Goal: Task Accomplishment & Management: Manage account settings

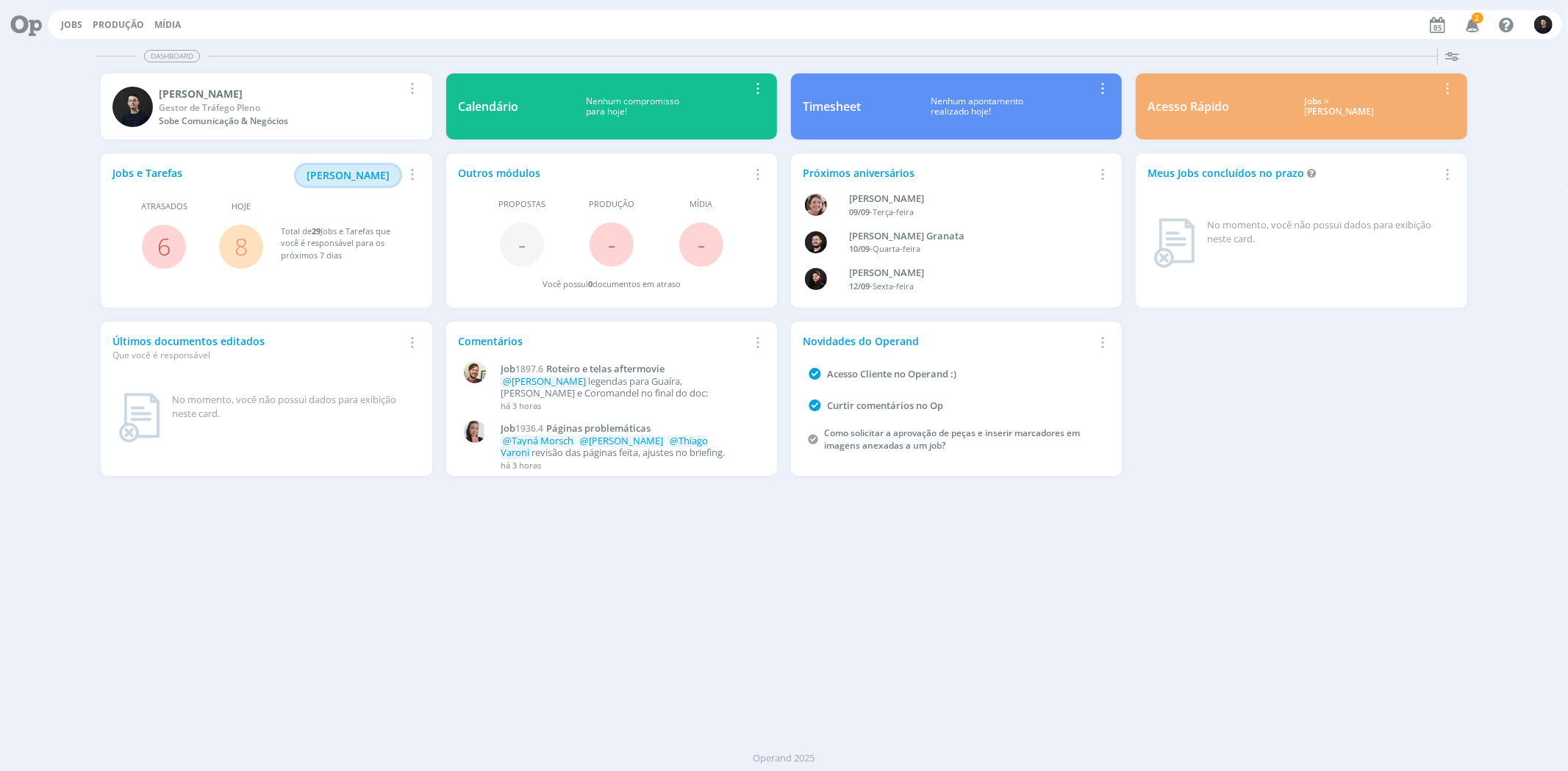
click at [357, 174] on span "[PERSON_NAME]" at bounding box center [348, 175] width 83 height 13
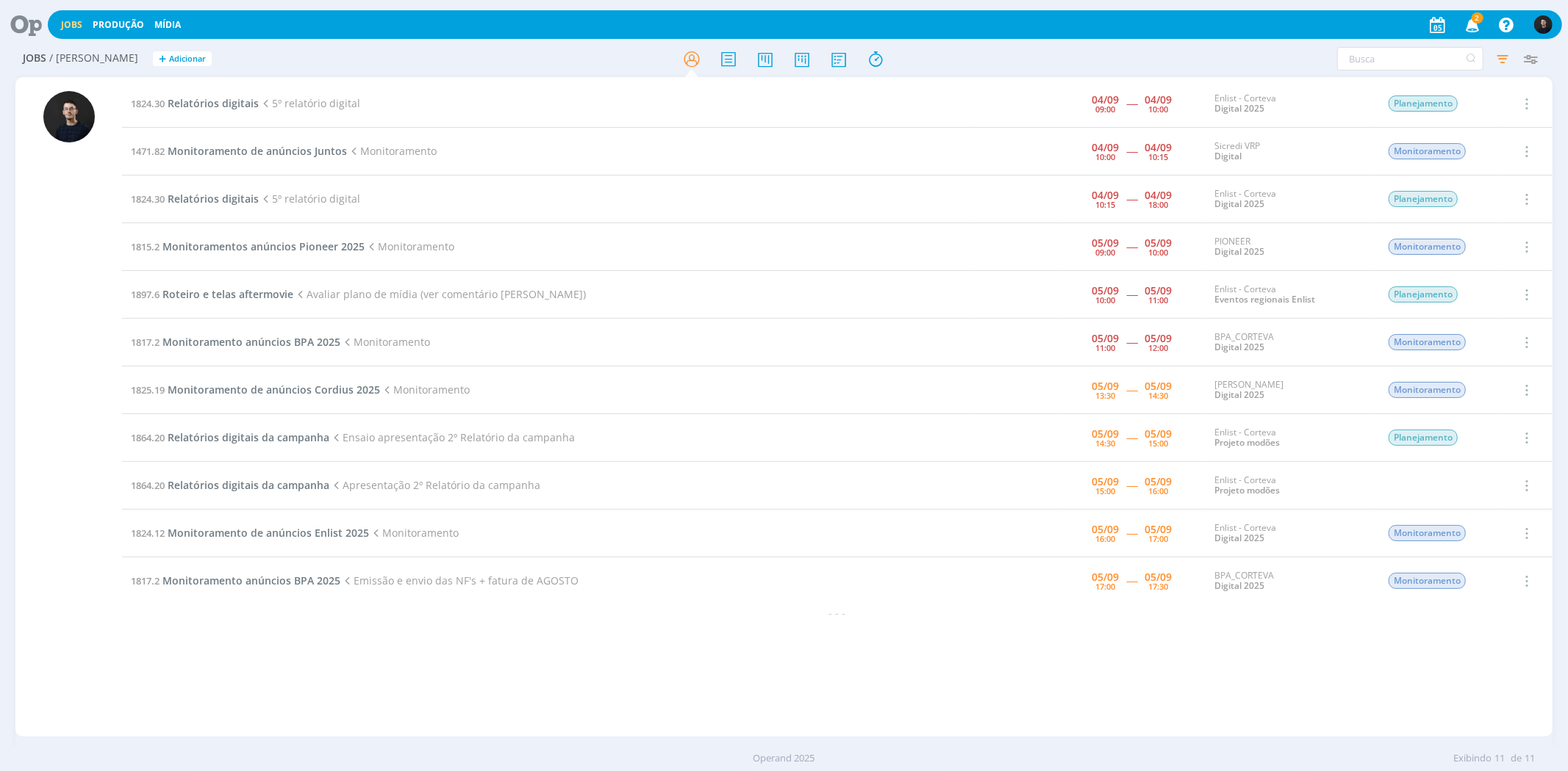
click at [391, 54] on h2 "Jobs / [PERSON_NAME] + Adicionar" at bounding box center [272, 57] width 498 height 31
click at [209, 107] on span "Relatórios digitais" at bounding box center [213, 103] width 92 height 13
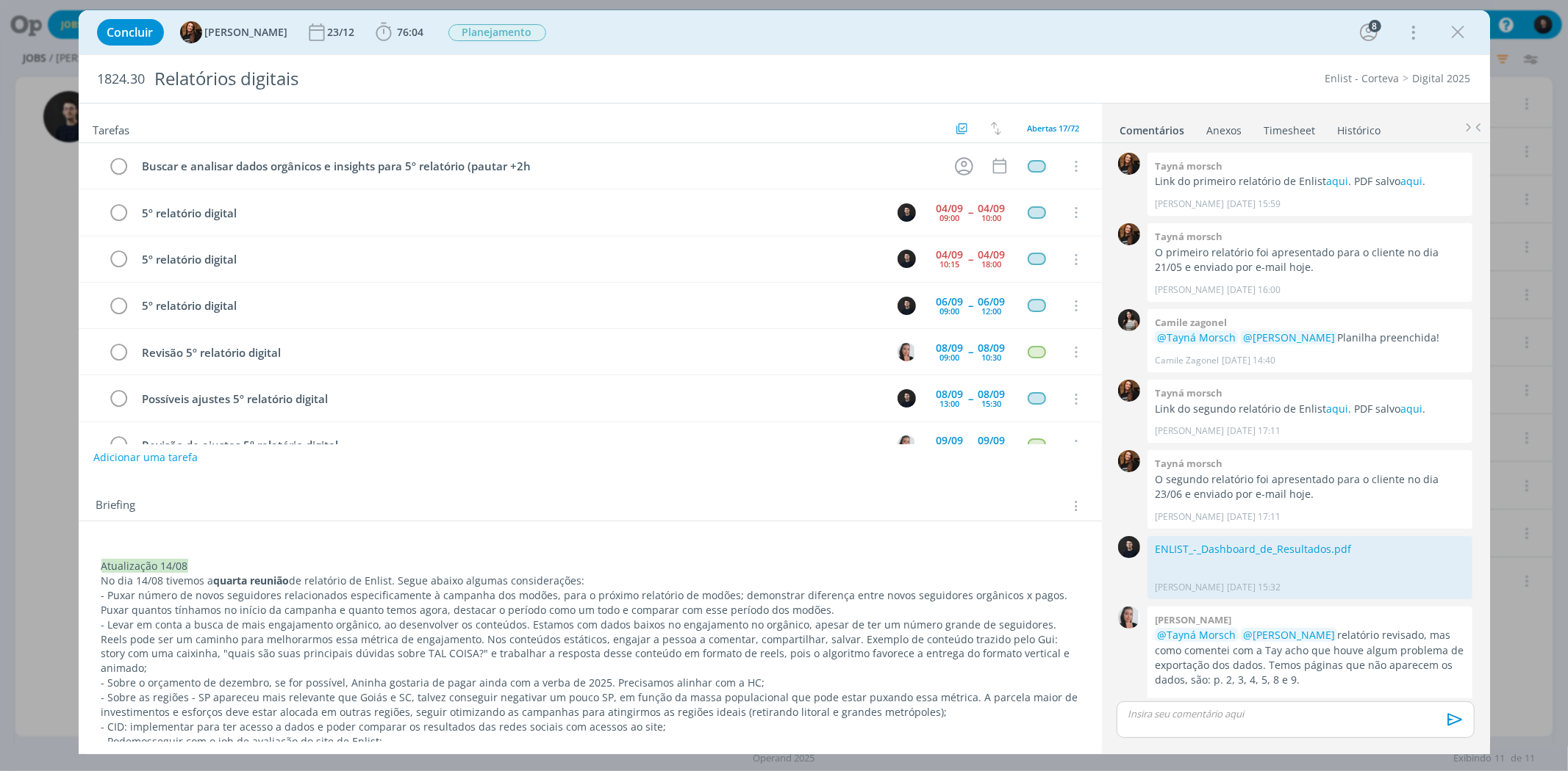
scroll to position [1325, 0]
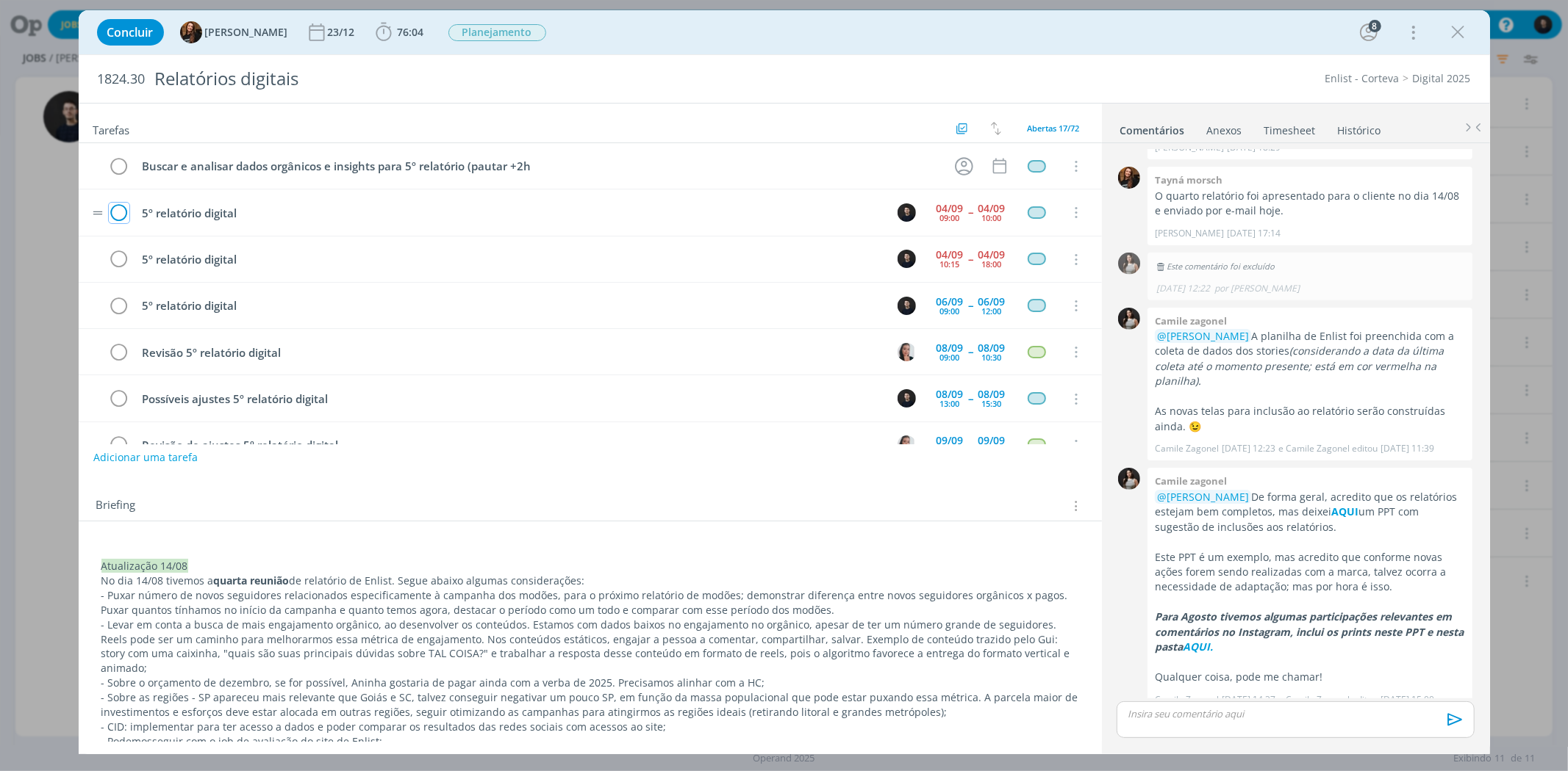
click at [119, 211] on icon "dialog" at bounding box center [119, 213] width 20 height 22
click at [120, 206] on icon "dialog" at bounding box center [119, 213] width 20 height 22
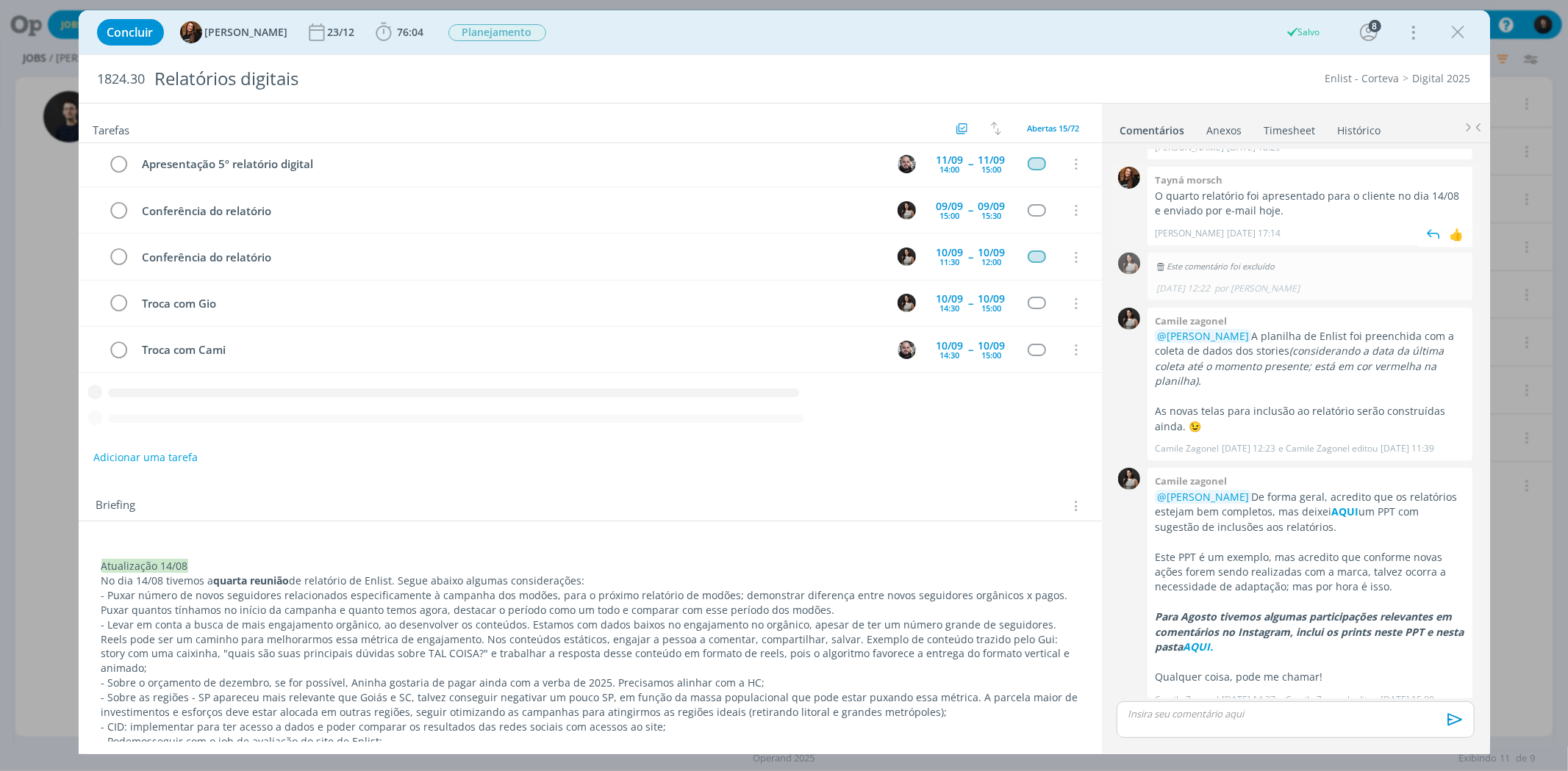
scroll to position [412, 0]
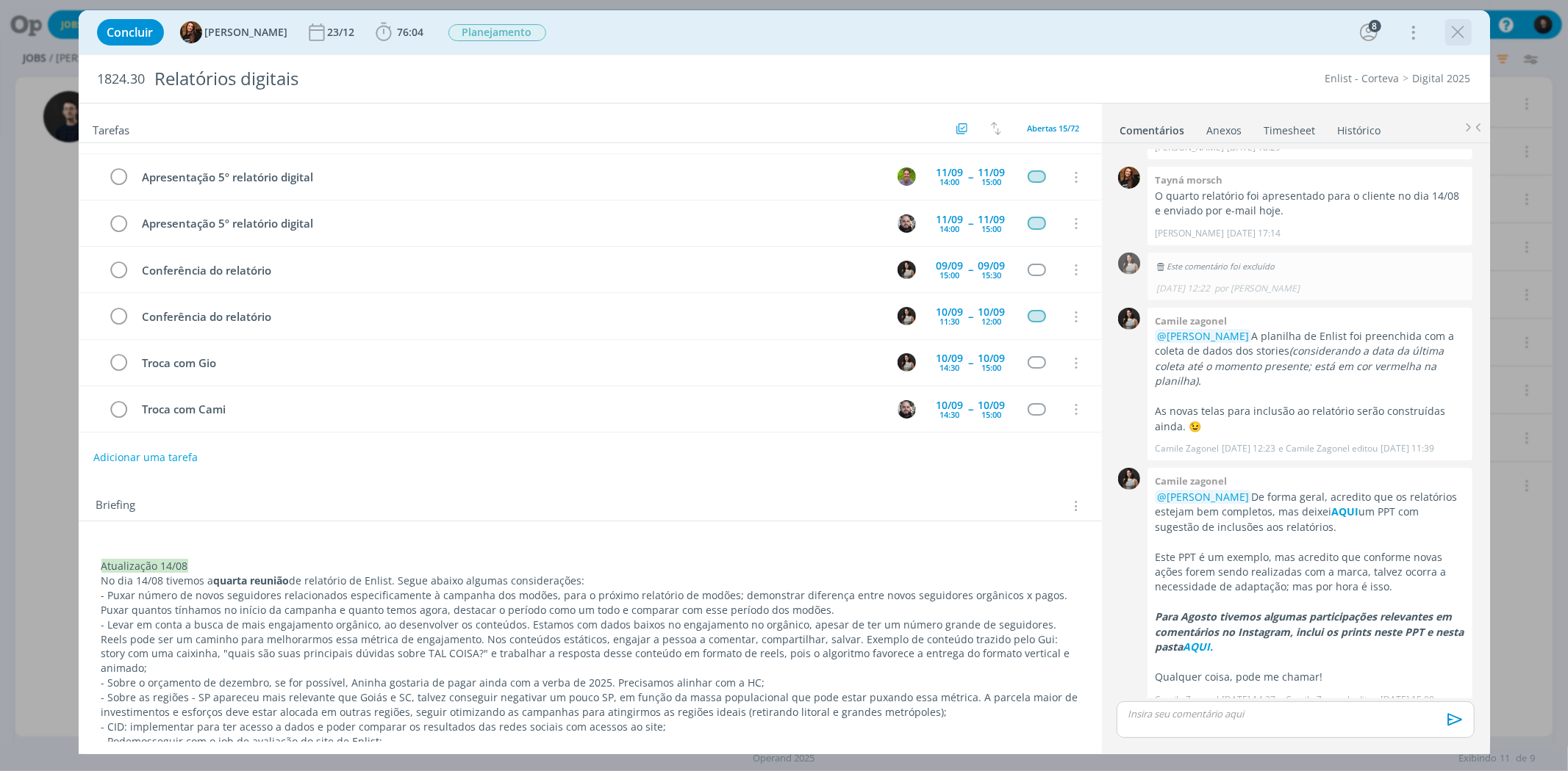
click at [1464, 39] on icon "dialog" at bounding box center [1458, 32] width 22 height 22
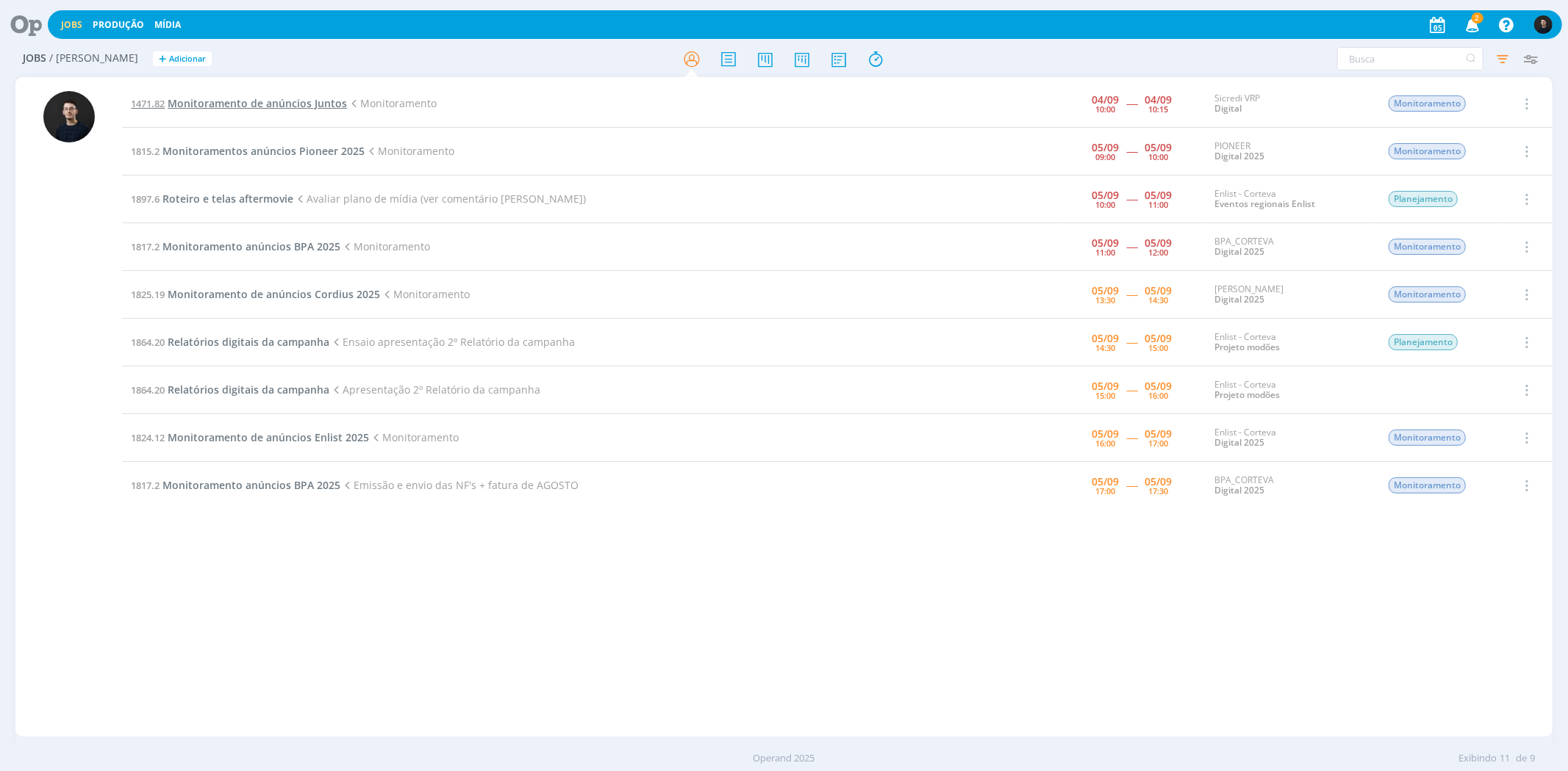
click at [303, 99] on span "Monitoramento de anúncios Juntos" at bounding box center [257, 103] width 179 height 13
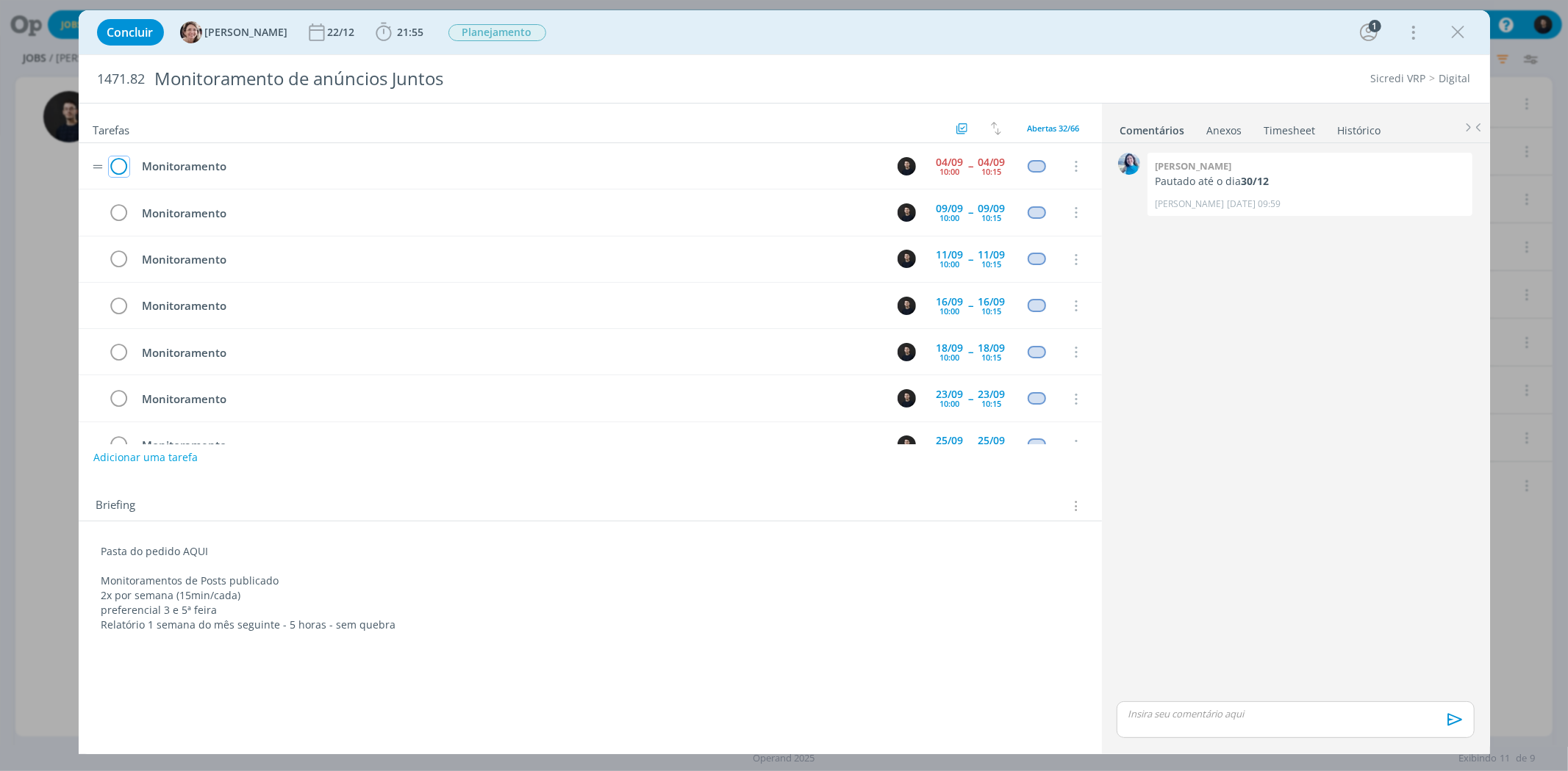
click at [121, 166] on icon "dialog" at bounding box center [119, 167] width 20 height 22
click at [52, 164] on div "Concluir [PERSON_NAME] [DATE] 21:55 Iniciar Apontar Data * [DATE] Horas * 00:00…" at bounding box center [784, 386] width 1568 height 771
click at [1472, 32] on div "dialog" at bounding box center [1458, 32] width 26 height 26
click at [1458, 32] on icon "dialog" at bounding box center [1458, 32] width 22 height 22
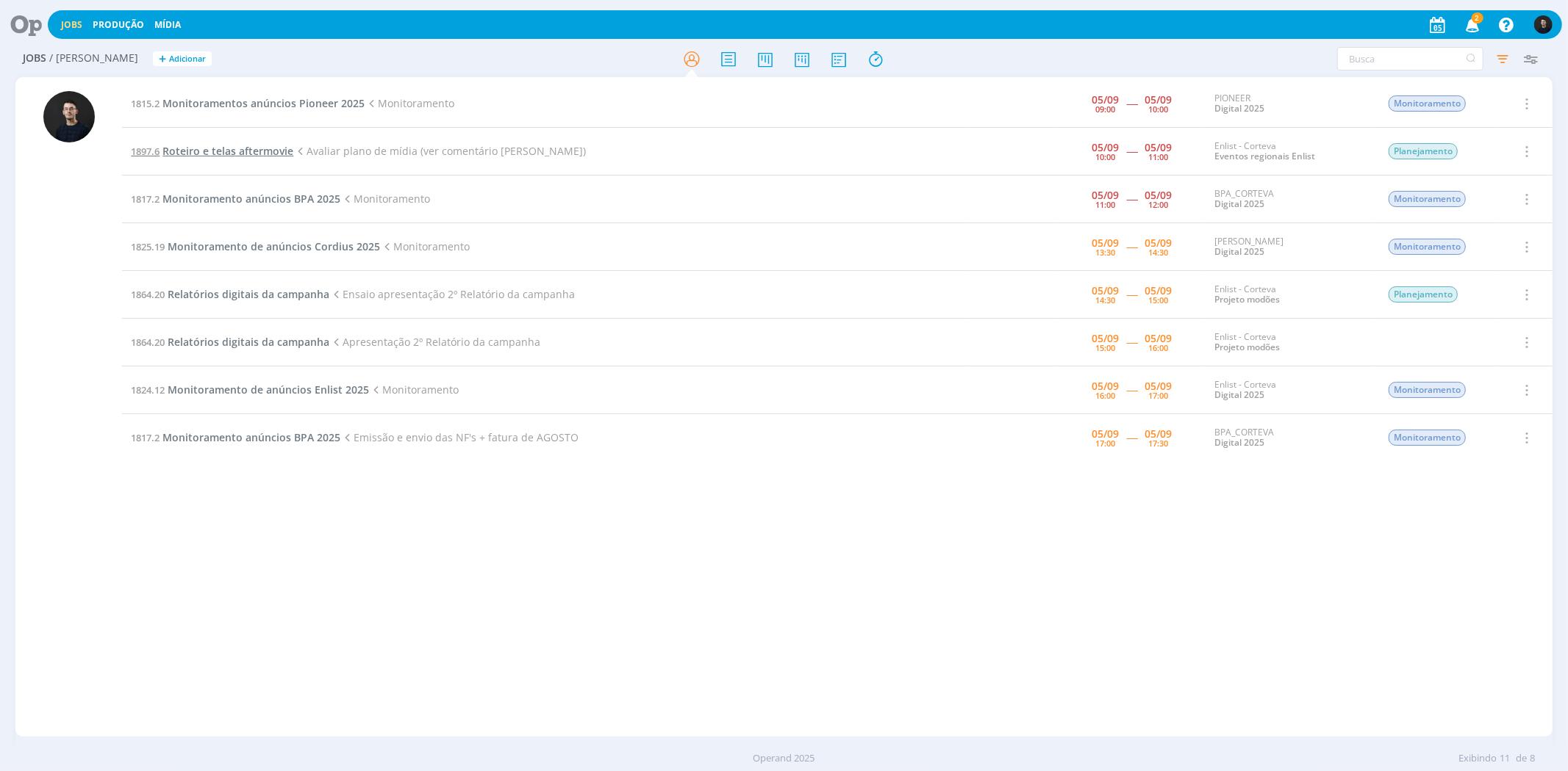
click at [246, 144] on span "Roteiro e telas aftermovie" at bounding box center [228, 150] width 131 height 13
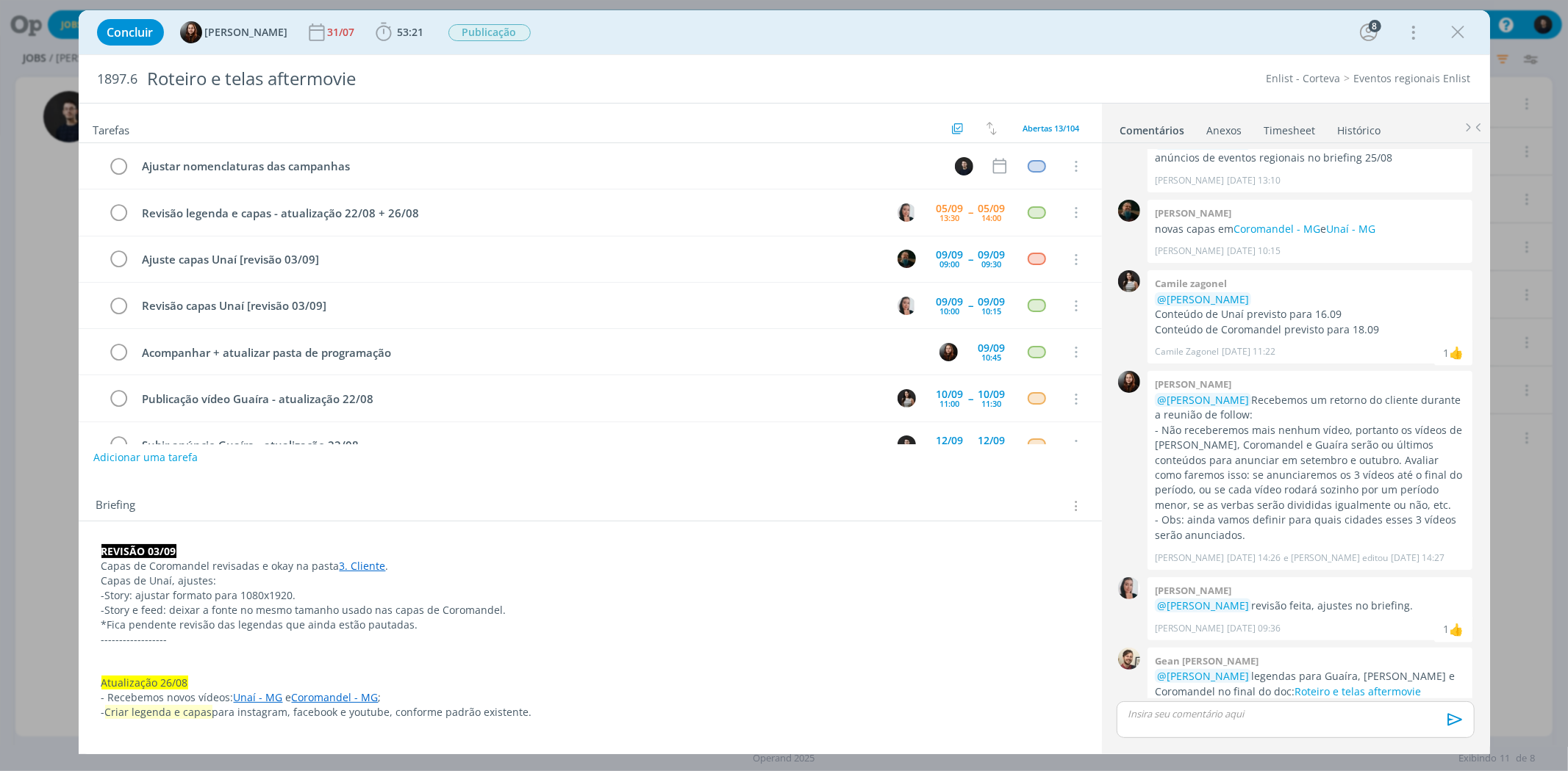
scroll to position [319, 0]
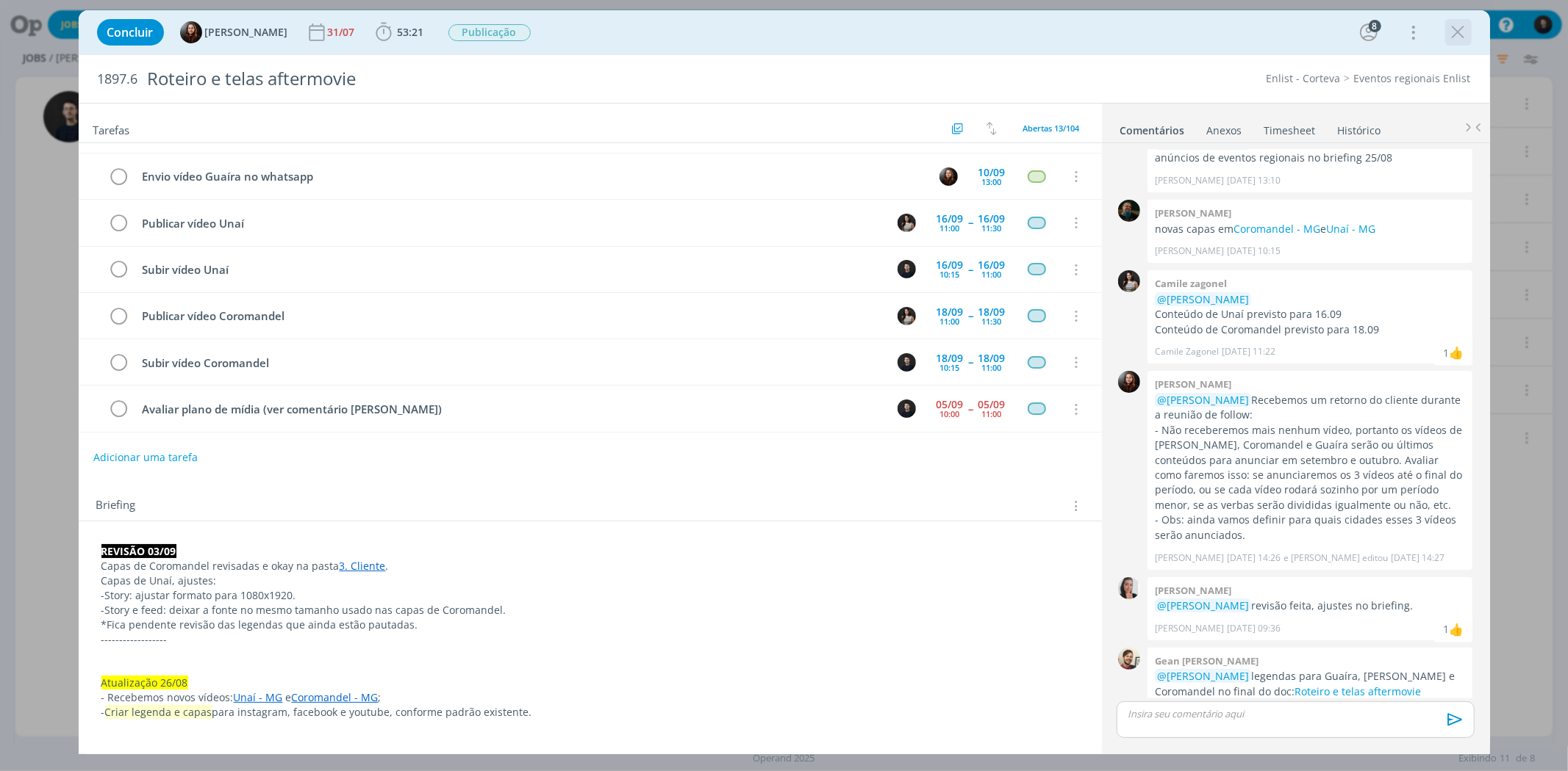
click at [1449, 23] on icon "dialog" at bounding box center [1458, 32] width 22 height 22
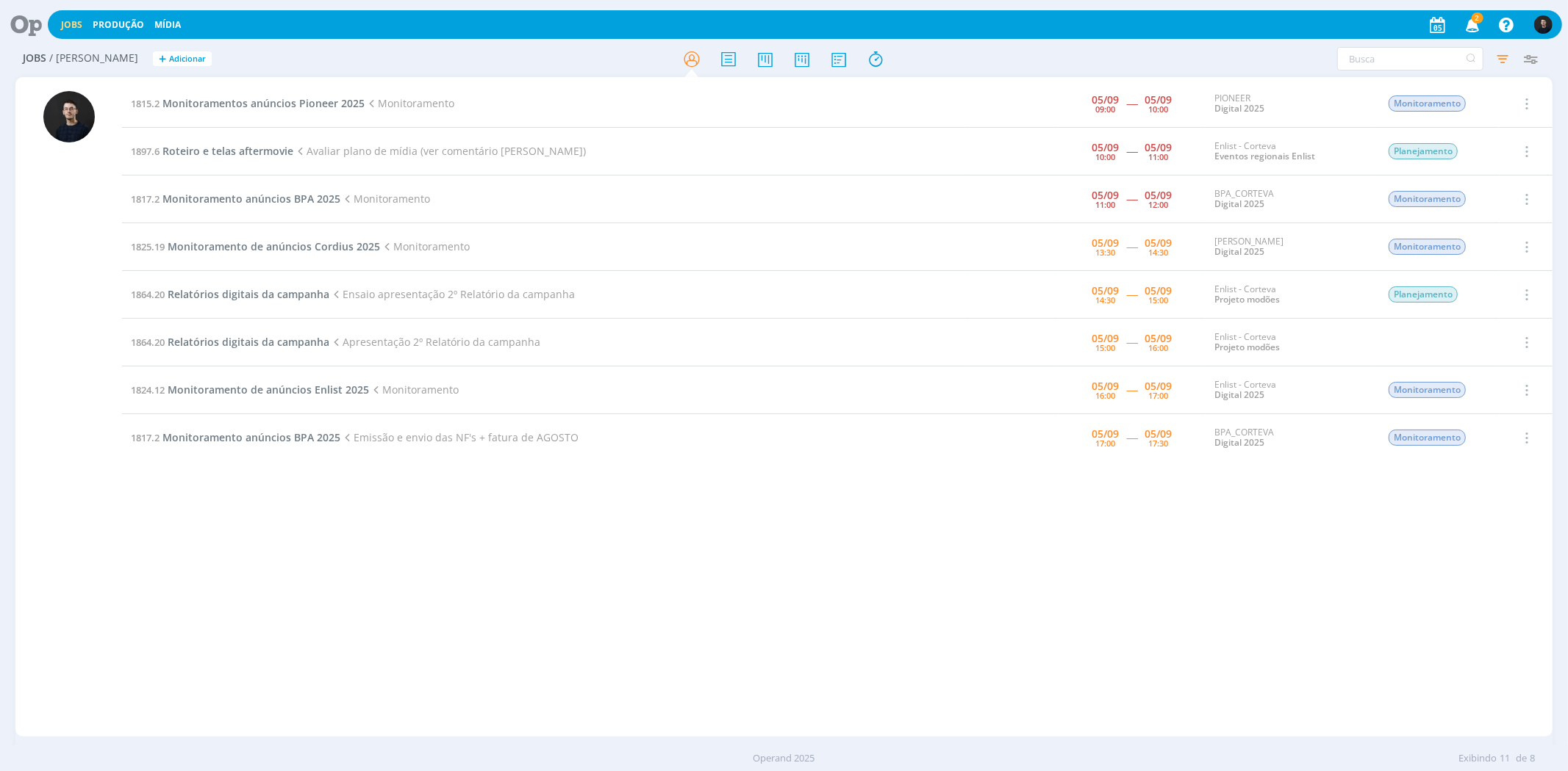
click at [795, 652] on div "1815.2 Monitoramentos anúncios Pioneer 2025 Monitoramento [DATE] 09:00 ----- [D…" at bounding box center [837, 407] width 1430 height 654
click at [487, 612] on div "1815.2 Monitoramentos anúncios Pioneer 2025 Monitoramento [DATE] 09:00 ----- [D…" at bounding box center [837, 407] width 1430 height 654
click at [33, 24] on icon at bounding box center [20, 25] width 30 height 29
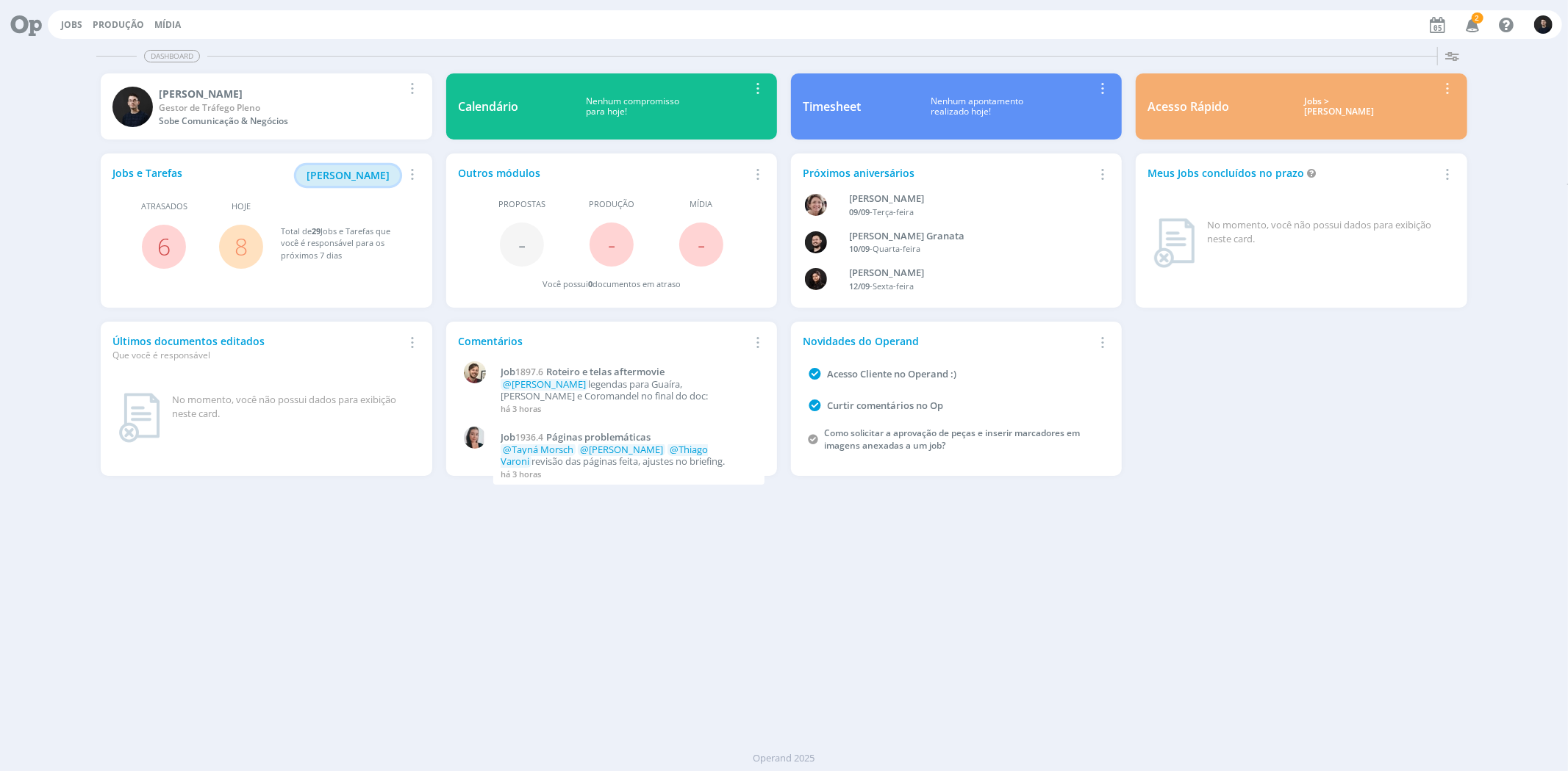
click at [333, 174] on span "[PERSON_NAME]" at bounding box center [348, 175] width 83 height 13
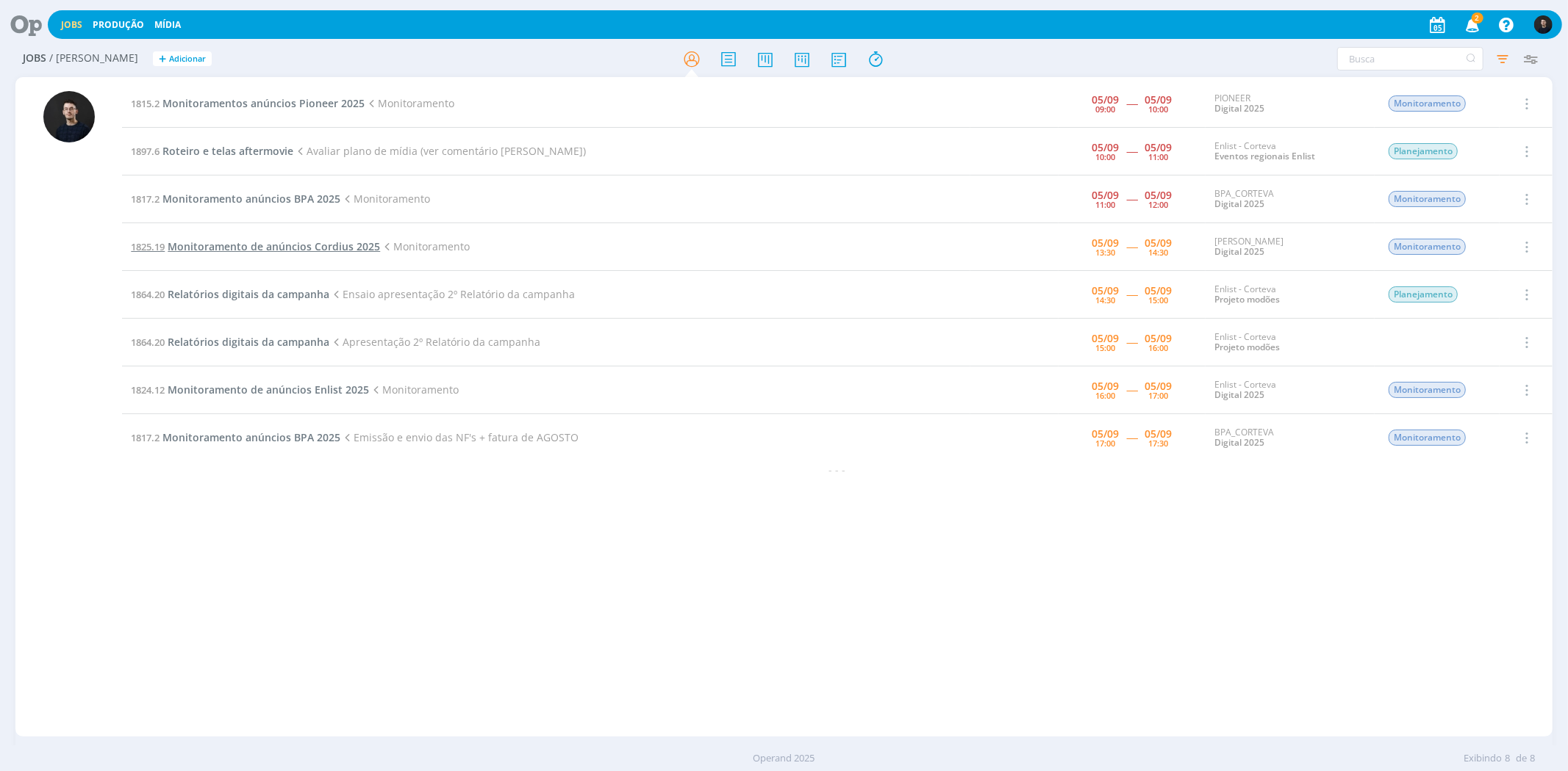
click at [280, 247] on span "Monitoramento de anúncios Cordius 2025" at bounding box center [274, 247] width 212 height 13
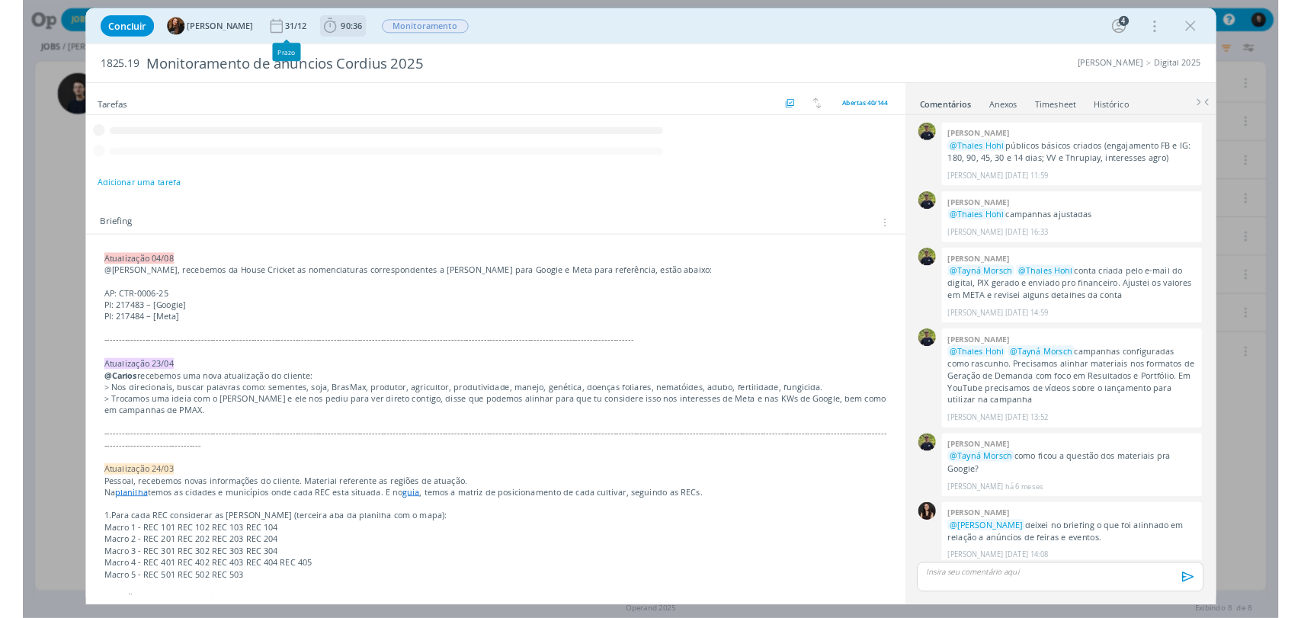
scroll to position [631, 0]
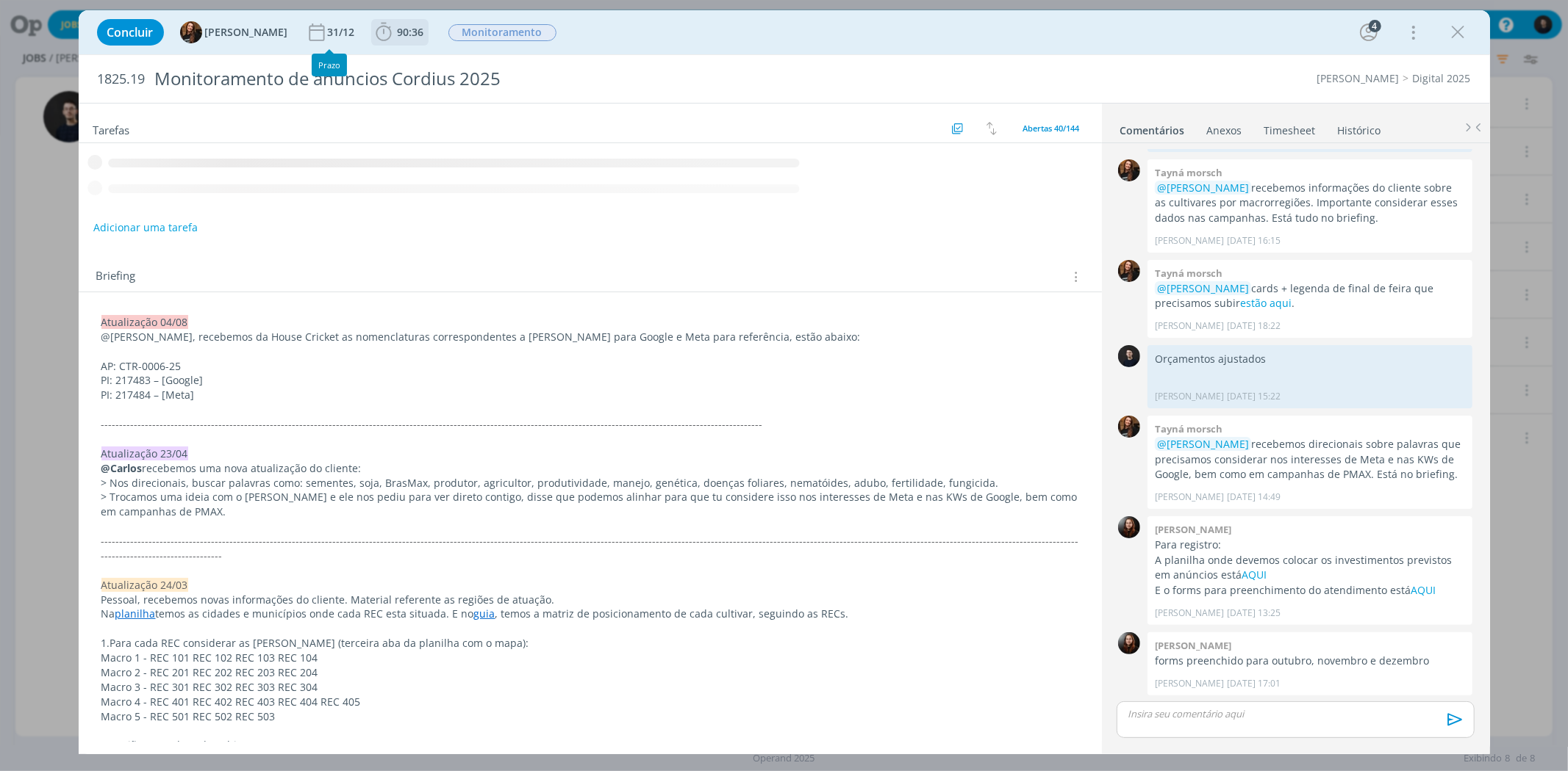
click at [397, 28] on span "90:36" at bounding box center [410, 32] width 26 height 13
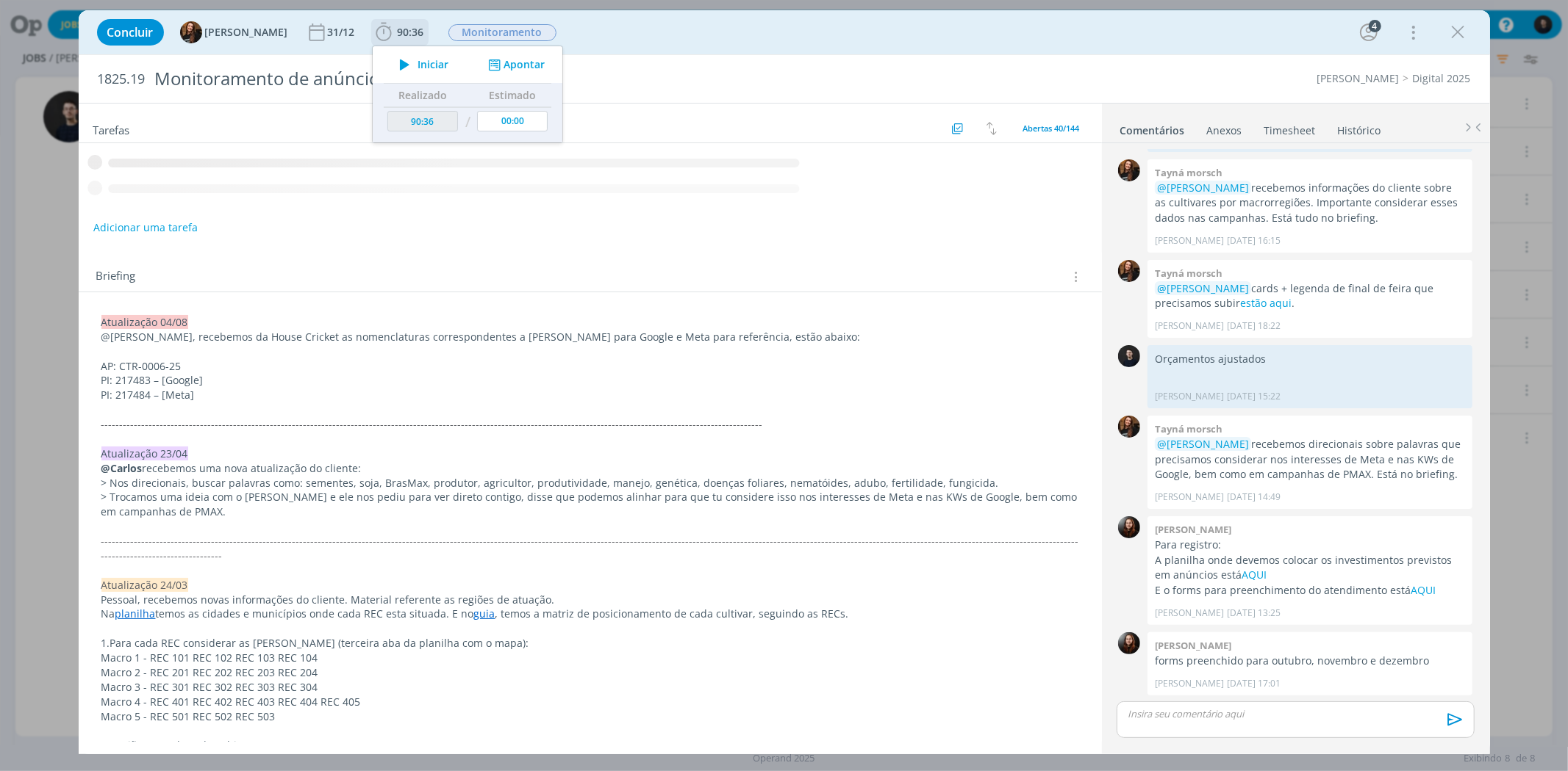
click at [397, 61] on icon "dialog" at bounding box center [404, 65] width 26 height 19
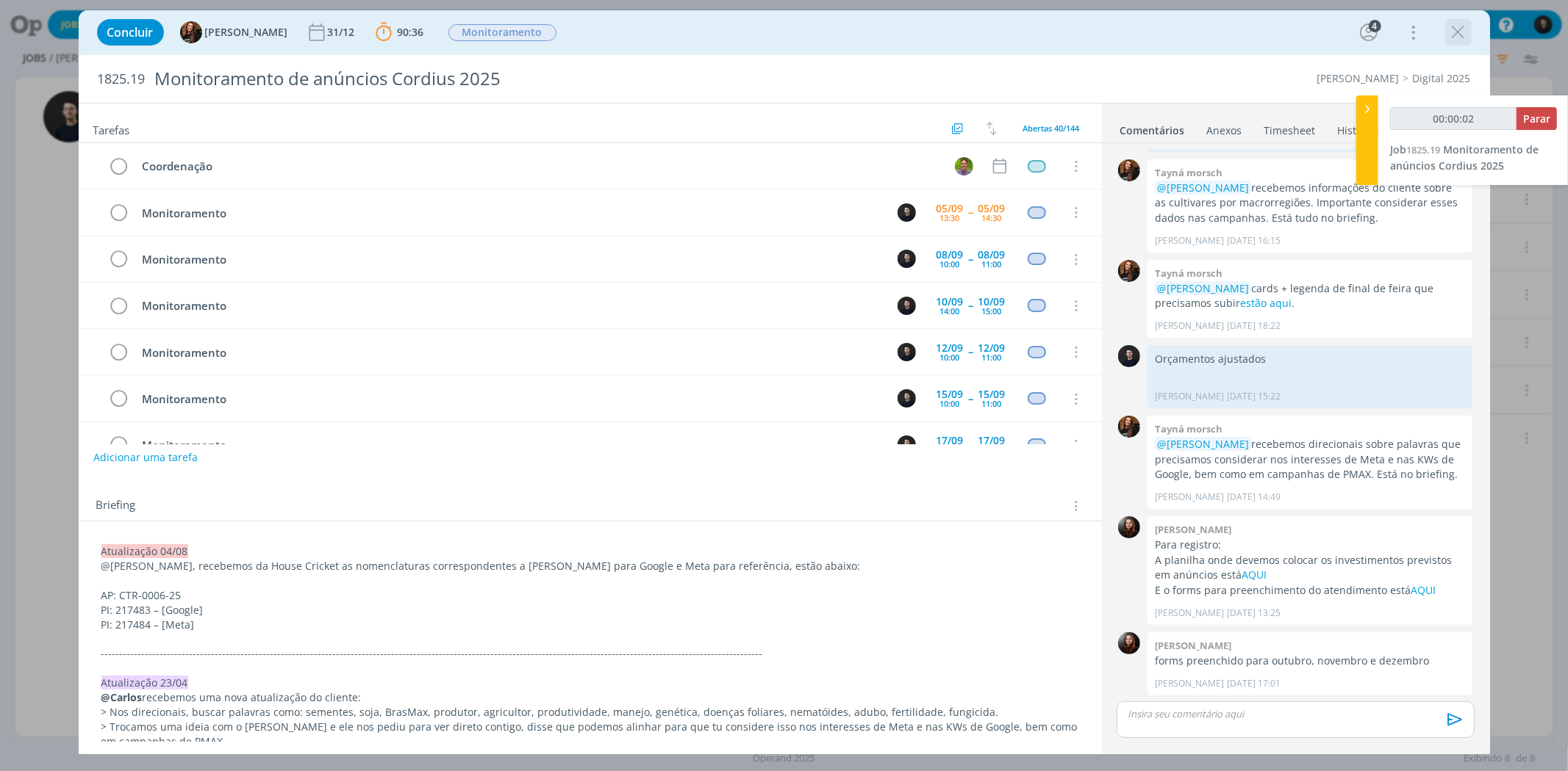
click at [1463, 38] on icon "dialog" at bounding box center [1458, 32] width 22 height 22
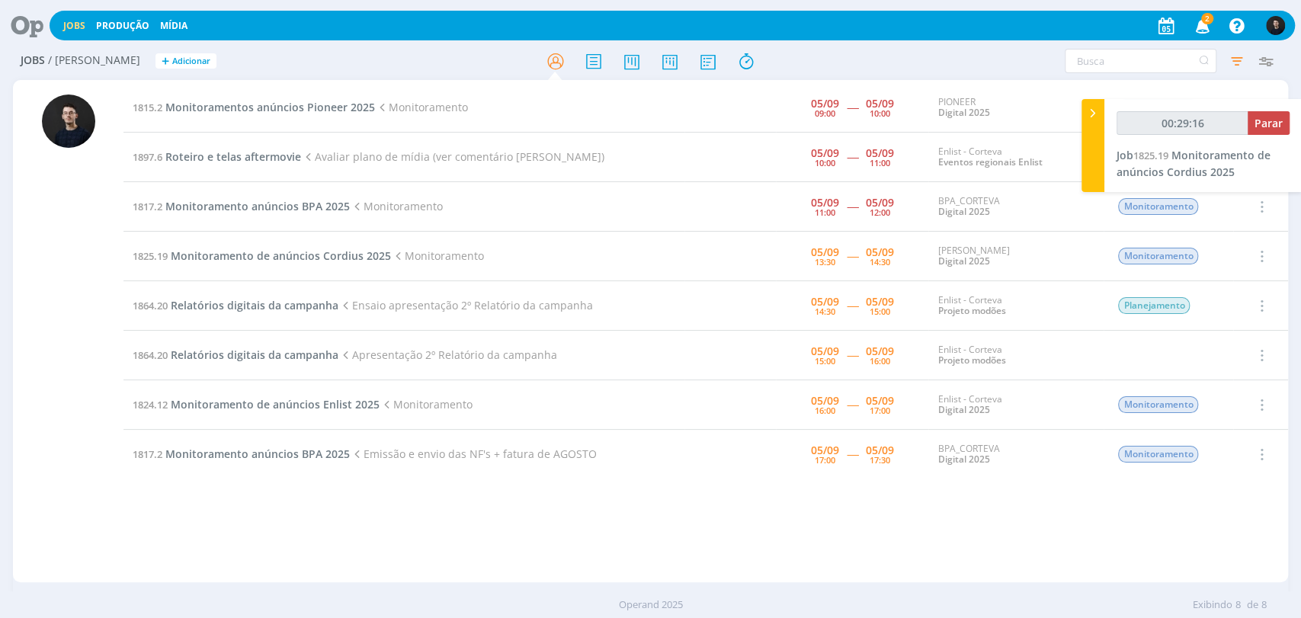
click at [946, 69] on div "Filtros Filtrar [GEOGRAPHIC_DATA] Tipo Jobs e Tarefas Data Dia atual + Atrasado…" at bounding box center [1076, 61] width 410 height 24
type input "00:44:55"
click at [1262, 124] on span "Parar" at bounding box center [1269, 123] width 28 height 14
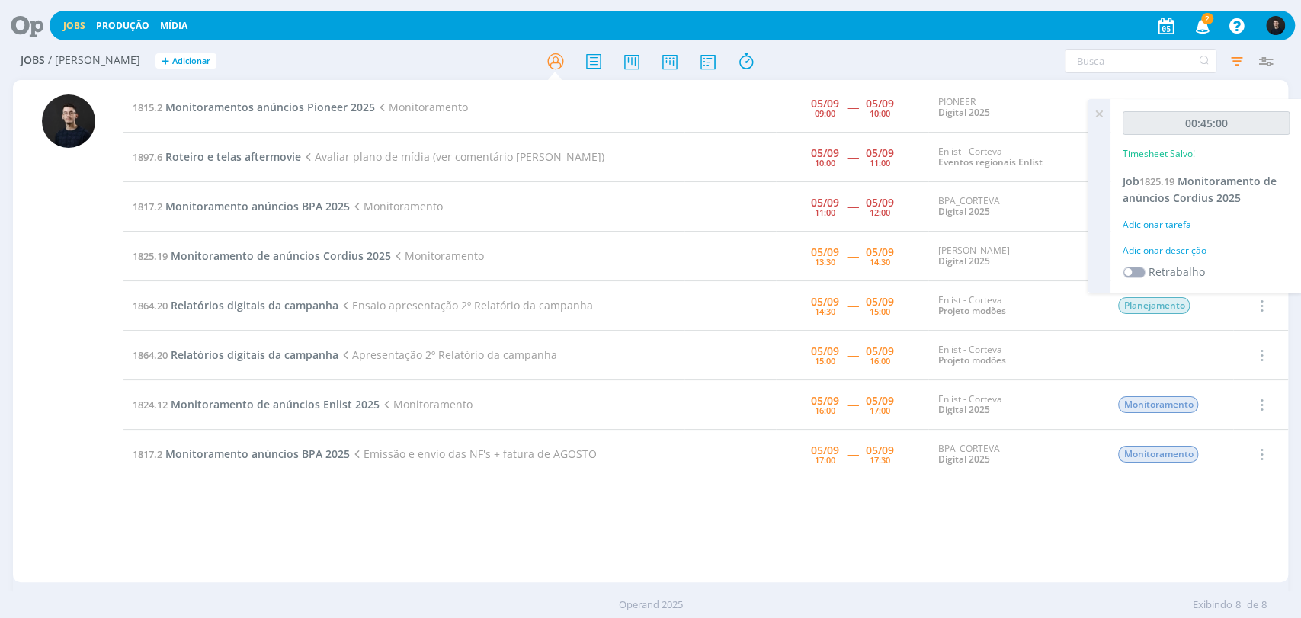
click at [1166, 252] on div "Adicionar descrição" at bounding box center [1206, 251] width 167 height 14
click at [1166, 252] on textarea at bounding box center [1206, 275] width 159 height 54
type textarea "monitoramentoo"
click at [1237, 365] on button "Salvar" at bounding box center [1263, 374] width 53 height 19
click at [265, 302] on span "Relatórios digitais da campanha" at bounding box center [255, 305] width 168 height 14
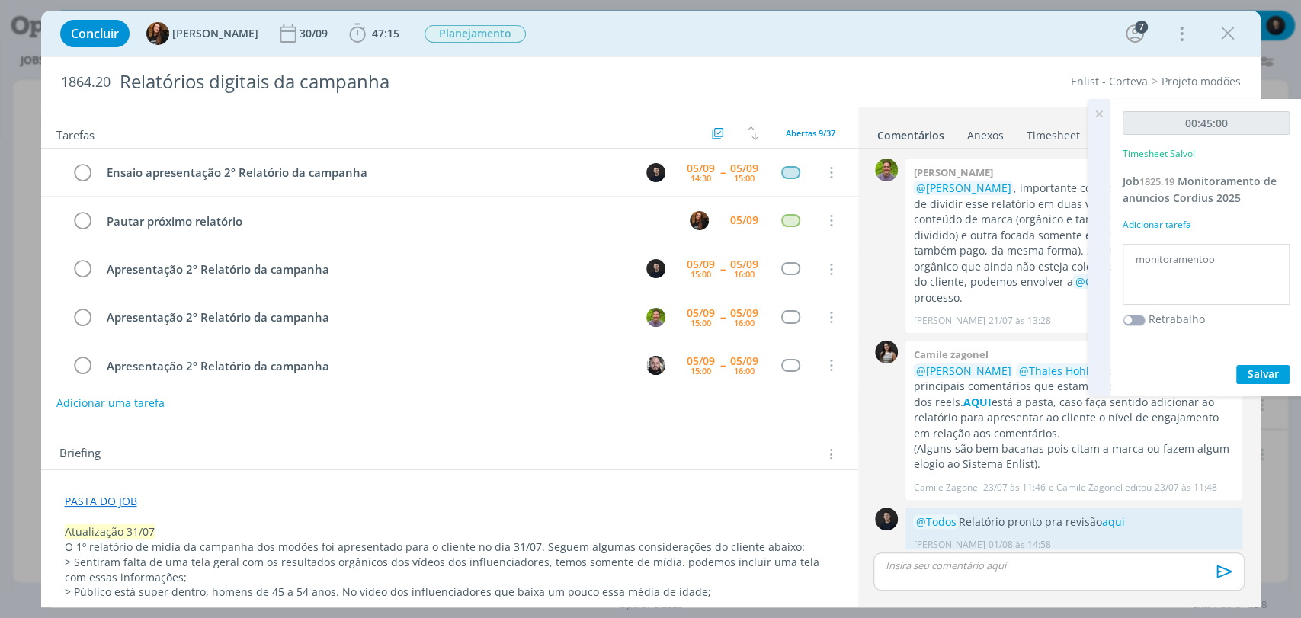
scroll to position [617, 0]
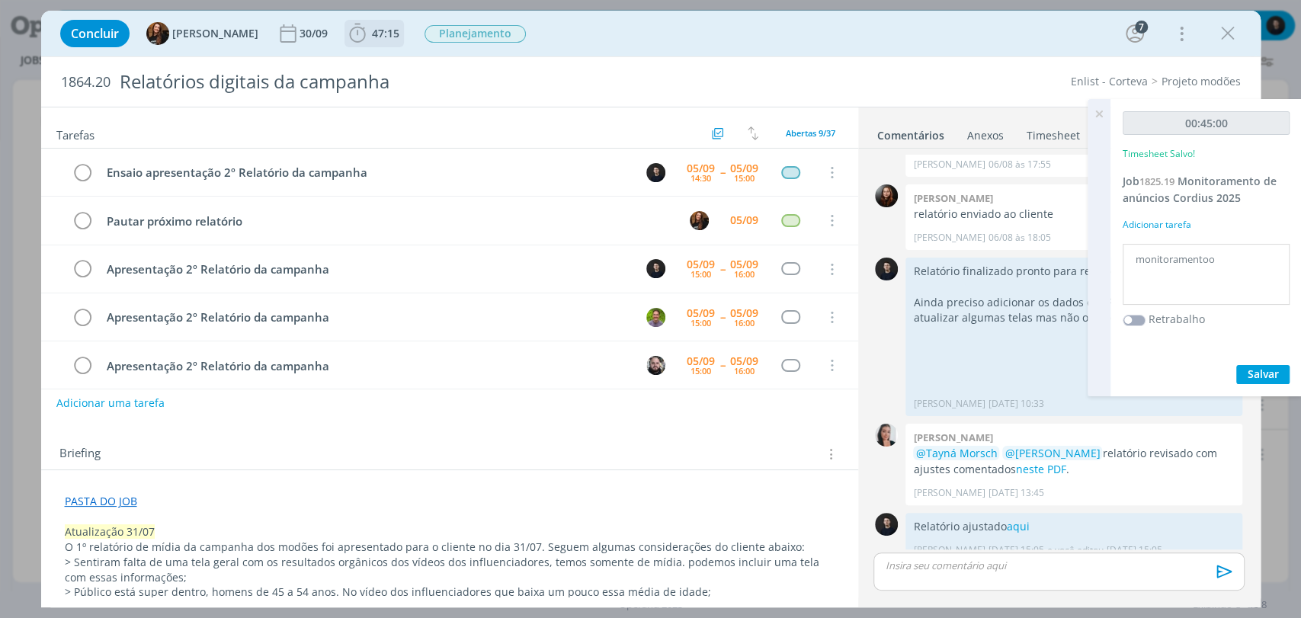
click at [351, 32] on icon "dialog" at bounding box center [357, 33] width 23 height 23
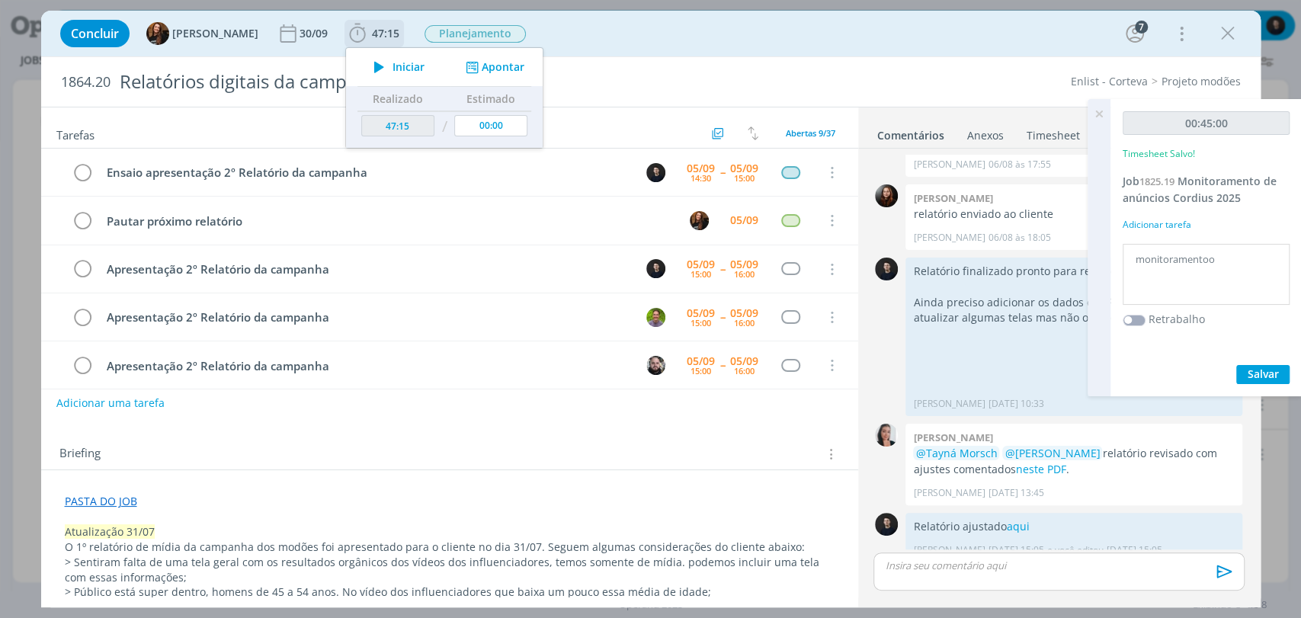
click at [366, 64] on icon "dialog" at bounding box center [379, 67] width 27 height 20
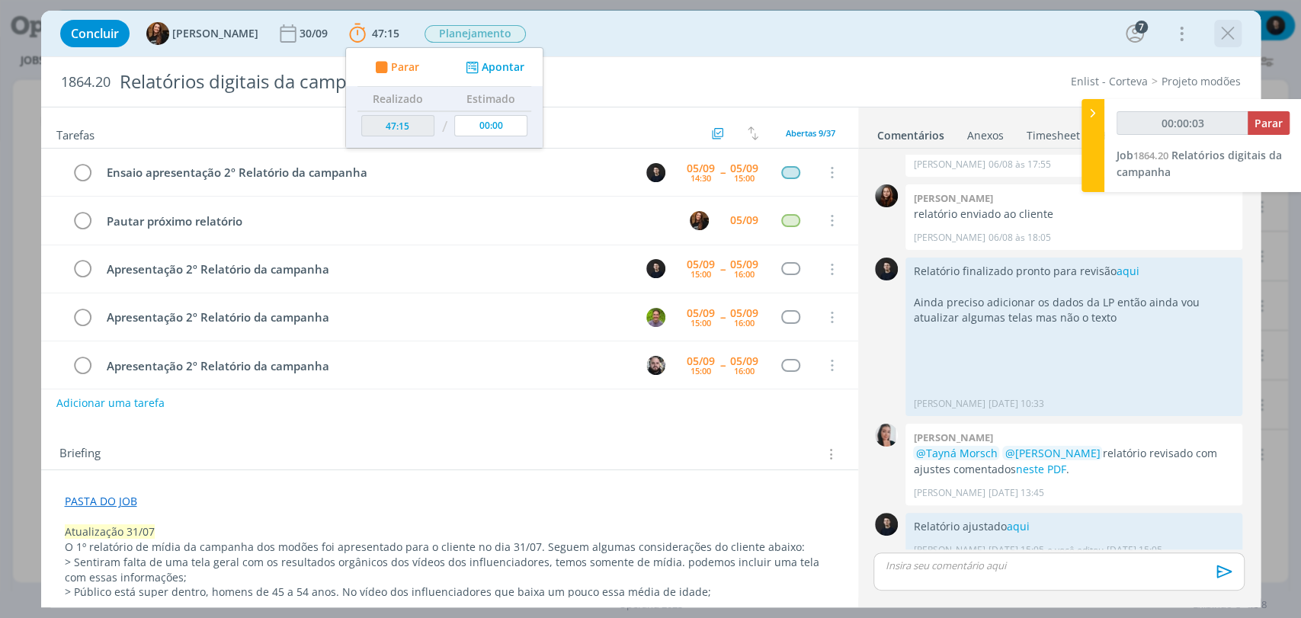
click at [1236, 31] on icon "dialog" at bounding box center [1228, 33] width 23 height 23
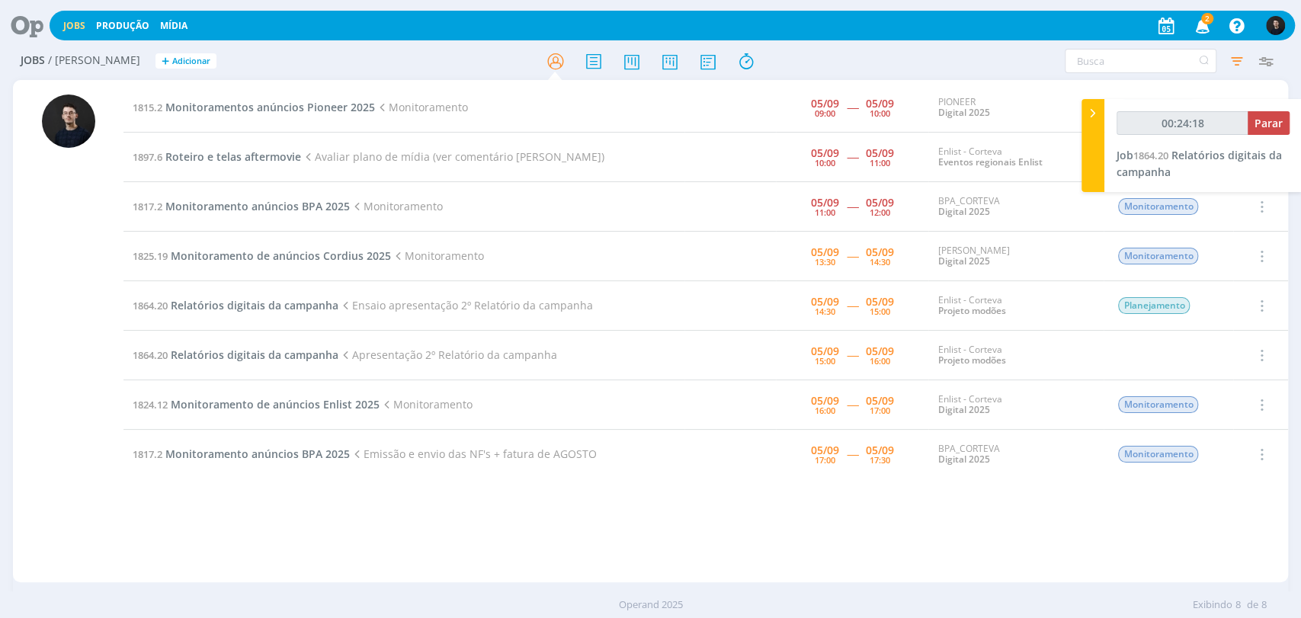
click at [913, 63] on div "Filtros Filtrar [GEOGRAPHIC_DATA] Tipo Jobs e Tarefas Data Dia atual + Atrasado…" at bounding box center [1076, 61] width 410 height 24
type input "00:29:37"
drag, startPoint x: 1094, startPoint y: 115, endPoint x: 1103, endPoint y: 114, distance: 9.2
click at [1095, 115] on icon at bounding box center [1093, 113] width 15 height 16
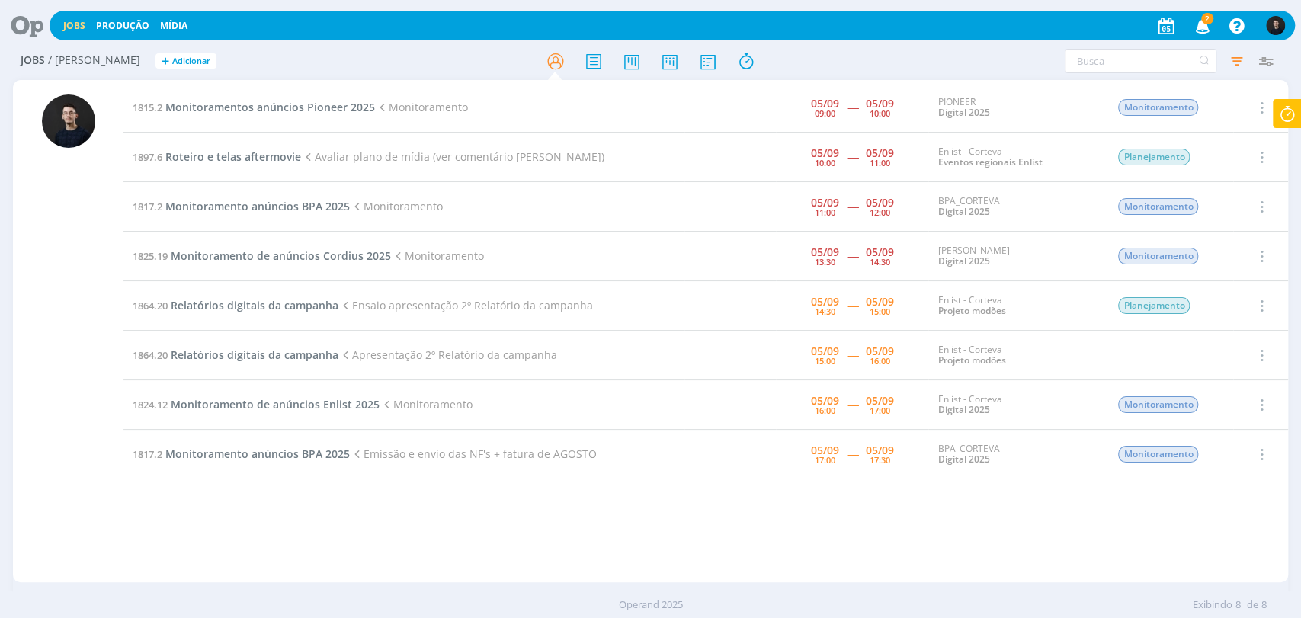
click at [1287, 122] on icon at bounding box center [1287, 114] width 27 height 30
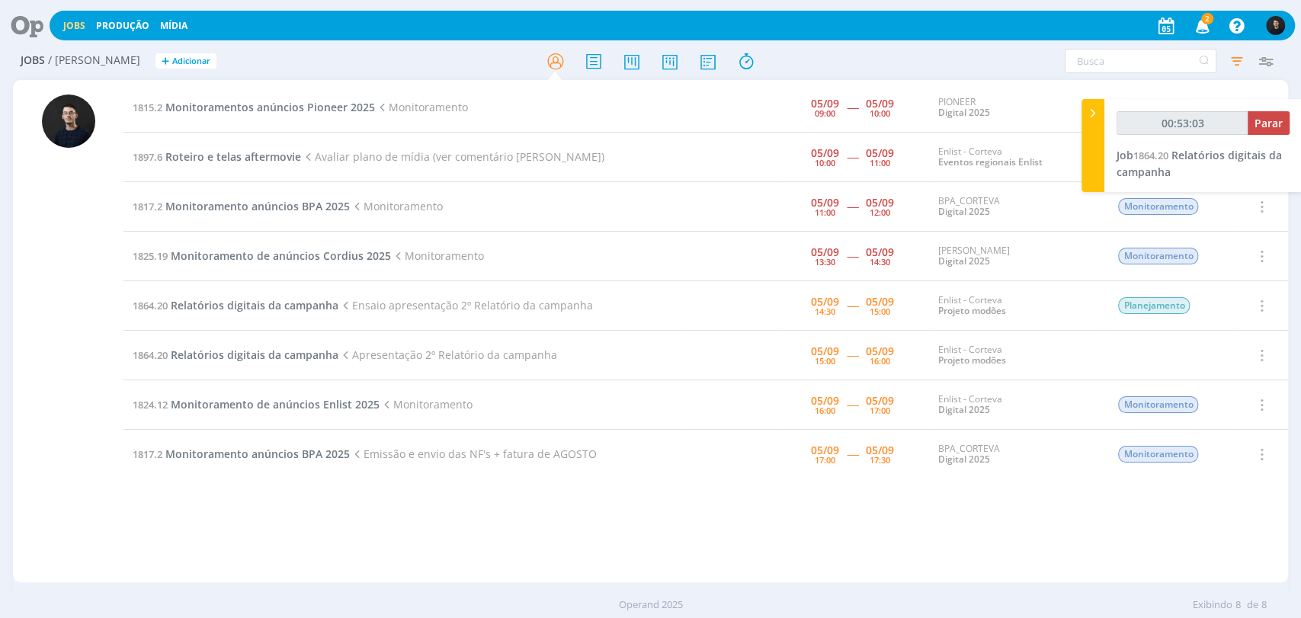
type input "00:53:04"
click at [1094, 109] on icon at bounding box center [1093, 113] width 15 height 16
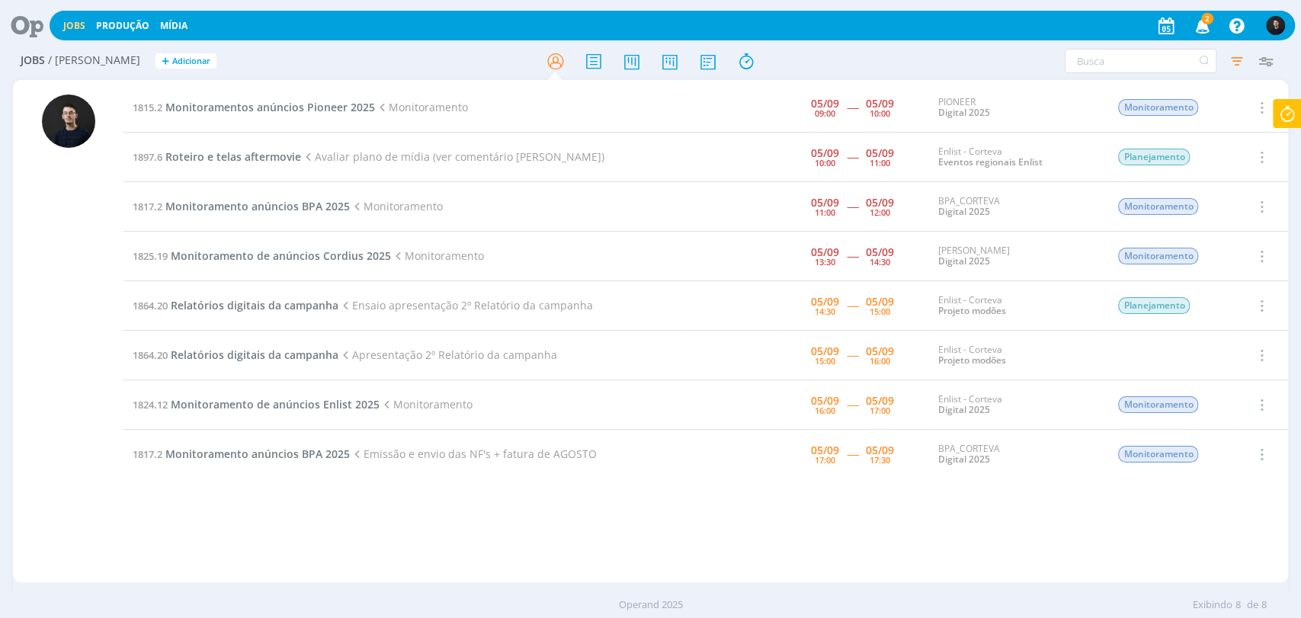
click at [897, 50] on div "Filtros Filtrar [GEOGRAPHIC_DATA] Tipo Jobs e Tarefas Data Dia atual + Atrasado…" at bounding box center [1076, 61] width 410 height 24
